Goal: Contribute content: Add original content to the website for others to see

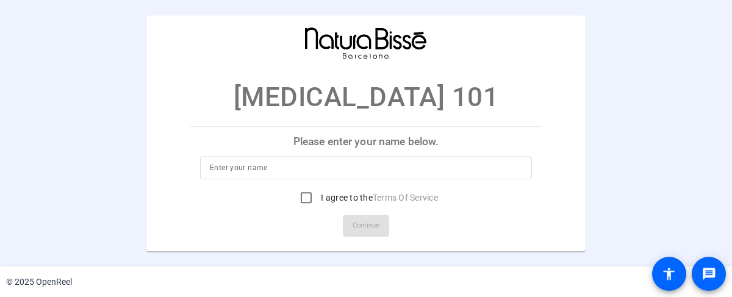
click at [238, 173] on input at bounding box center [366, 167] width 312 height 15
type input "Raejan"
click at [303, 200] on input "I agree to the Terms Of Service" at bounding box center [306, 197] width 24 height 24
checkbox input "true"
click at [369, 231] on span "Continue" at bounding box center [365, 225] width 27 height 18
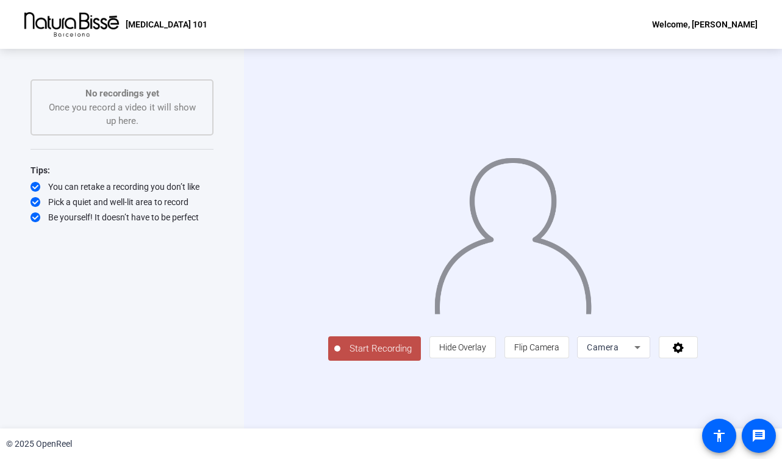
click at [645, 296] on icon at bounding box center [637, 347] width 15 height 15
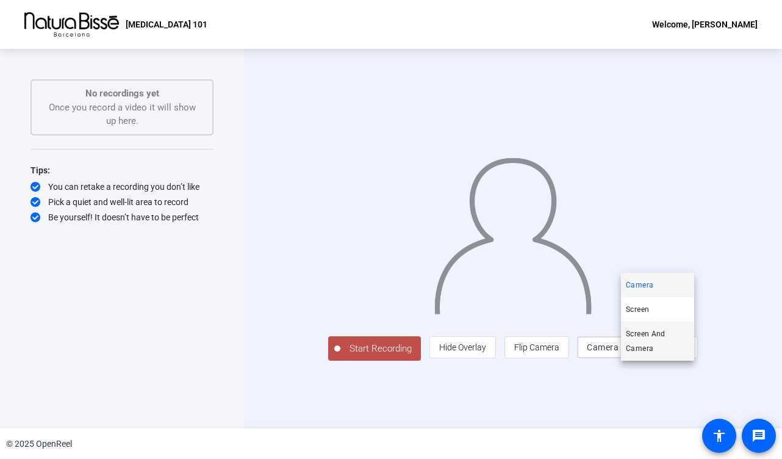
click at [646, 296] on span "Screen And Camera" at bounding box center [657, 340] width 63 height 29
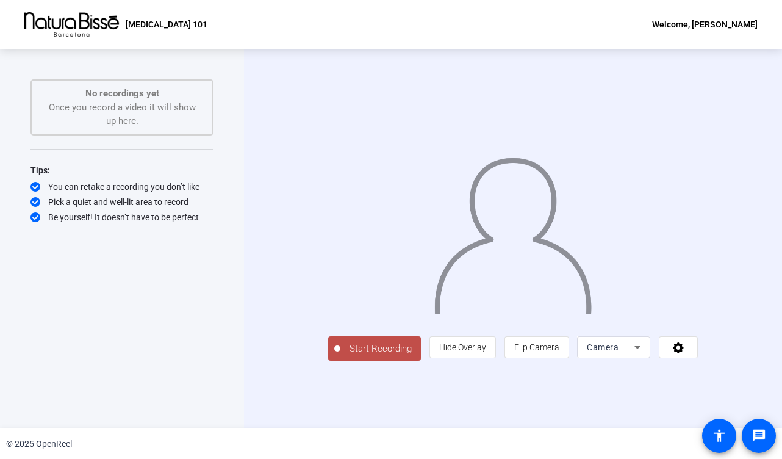
click at [634, 354] on div "Camera" at bounding box center [611, 347] width 48 height 15
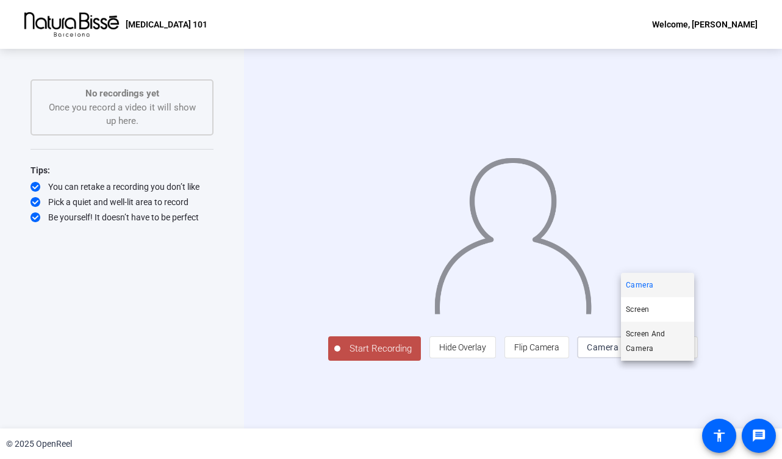
click at [648, 337] on span "Screen And Camera" at bounding box center [657, 340] width 63 height 29
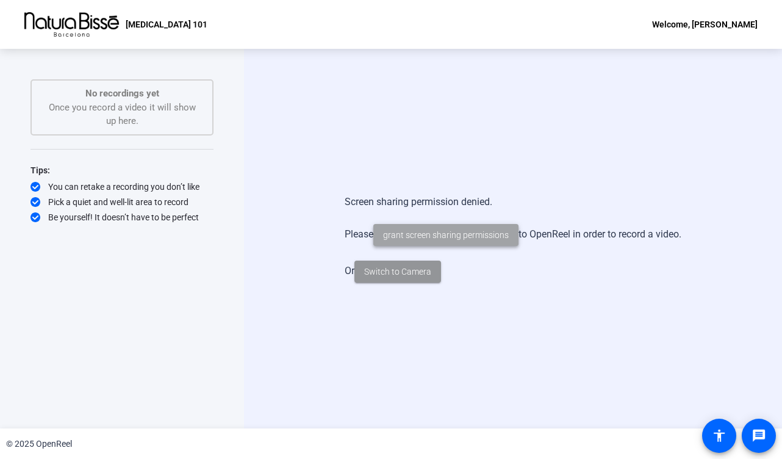
click at [470, 233] on span "grant screen sharing permissions" at bounding box center [446, 235] width 126 height 13
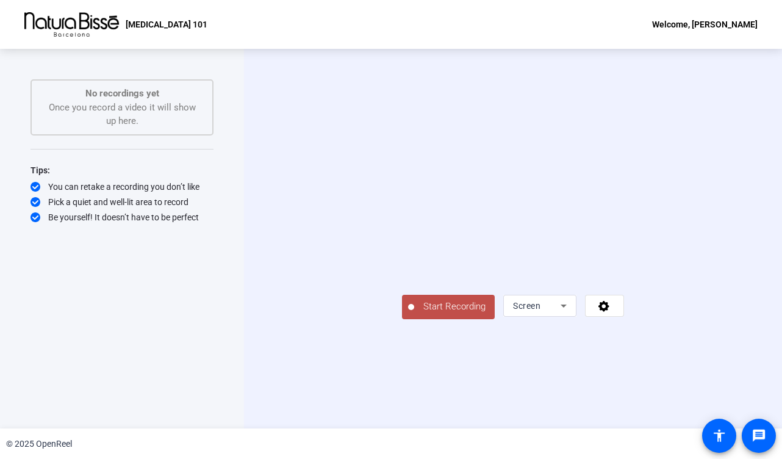
click at [567, 307] on icon at bounding box center [563, 305] width 6 height 3
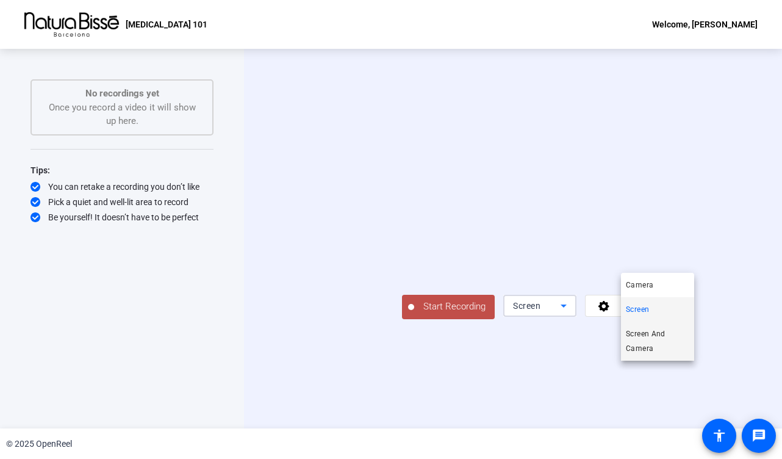
click at [649, 340] on span "Screen And Camera" at bounding box center [657, 340] width 63 height 29
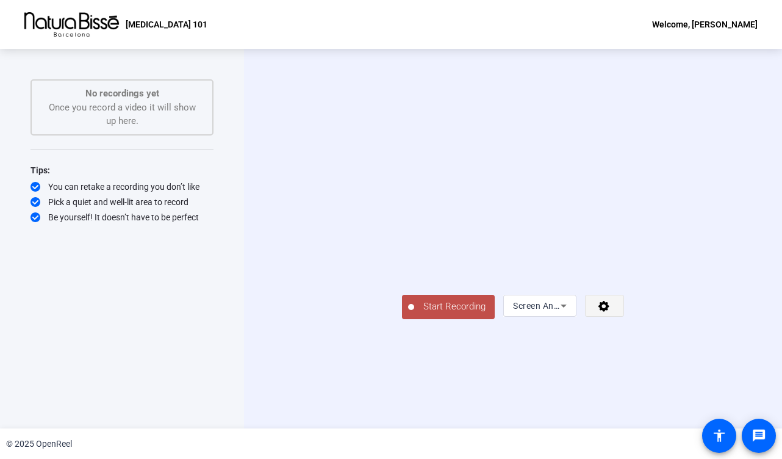
click at [623, 320] on span at bounding box center [604, 305] width 38 height 29
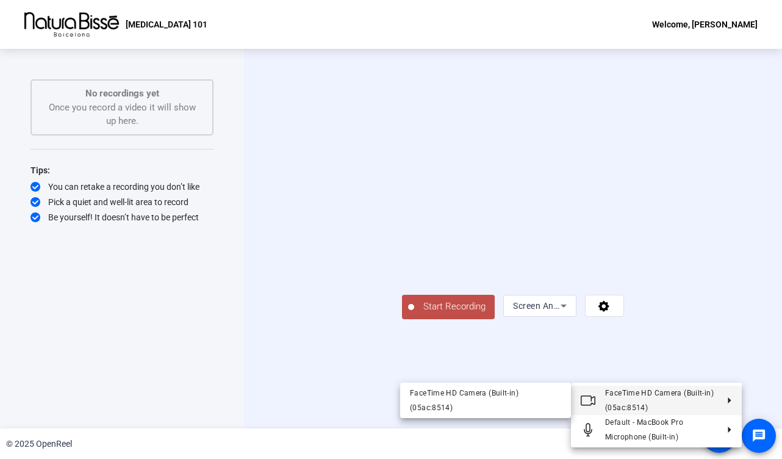
click at [765, 256] on div at bounding box center [391, 229] width 782 height 459
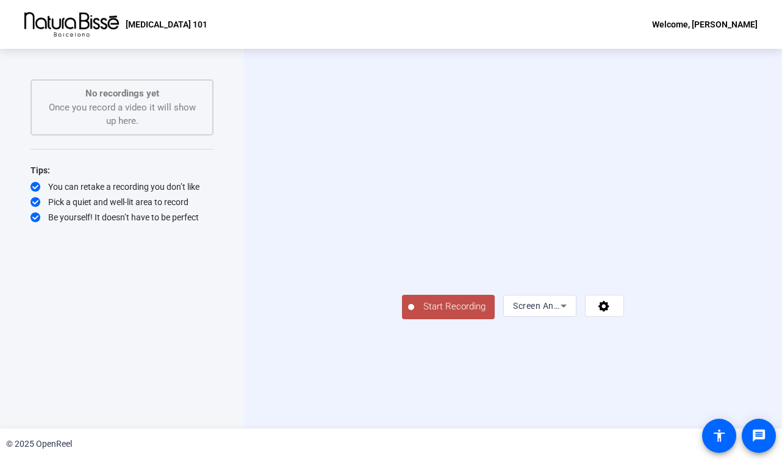
click at [414, 313] on span "Start Recording" at bounding box center [454, 306] width 80 height 14
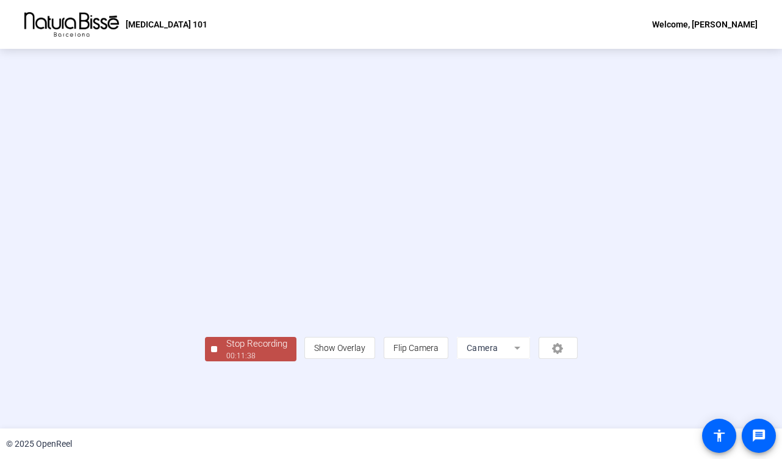
click at [226, 351] on div "Stop Recording" at bounding box center [256, 344] width 61 height 14
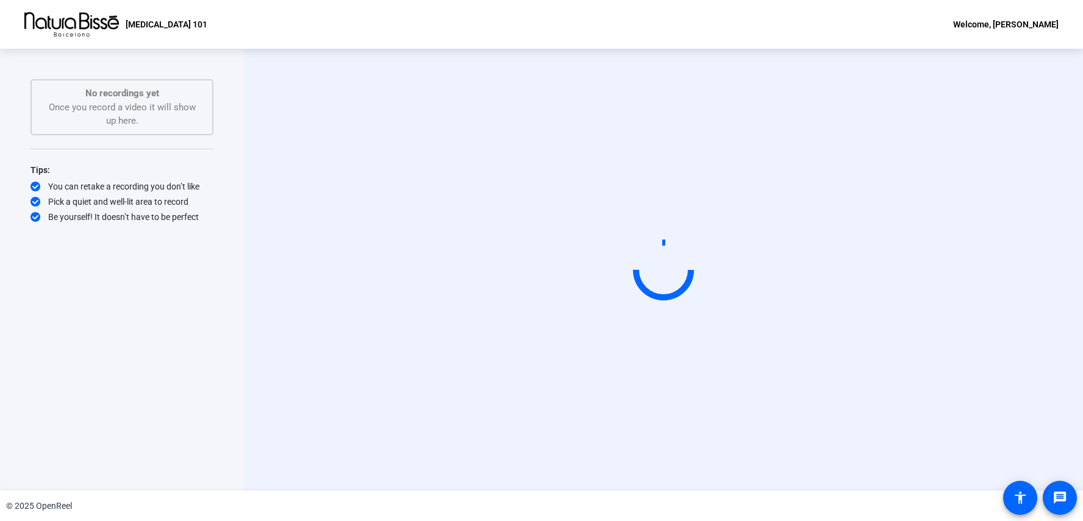
click at [163, 458] on div "© 2025 OpenReel" at bounding box center [541, 506] width 1083 height 30
